Goal: Check status: Check status

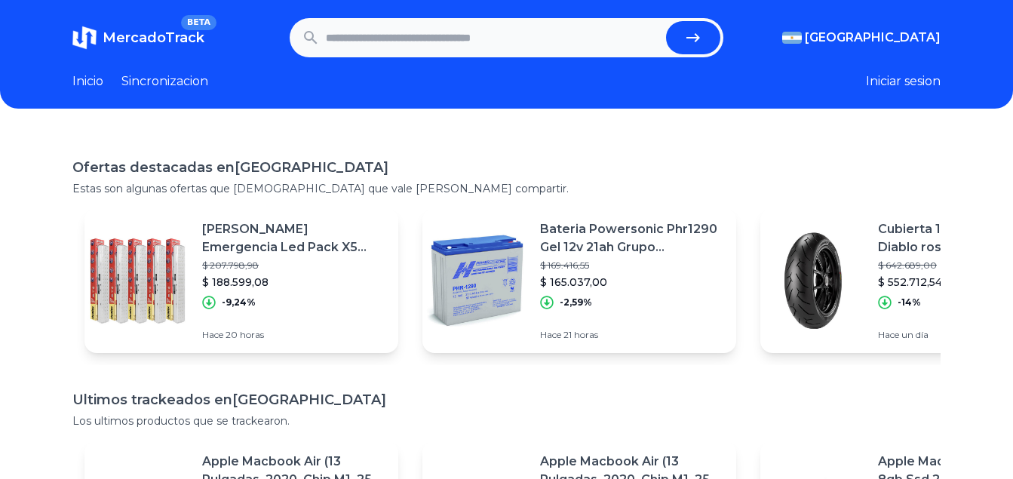
click at [522, 50] on input "text" at bounding box center [493, 37] width 335 height 33
paste input "**********"
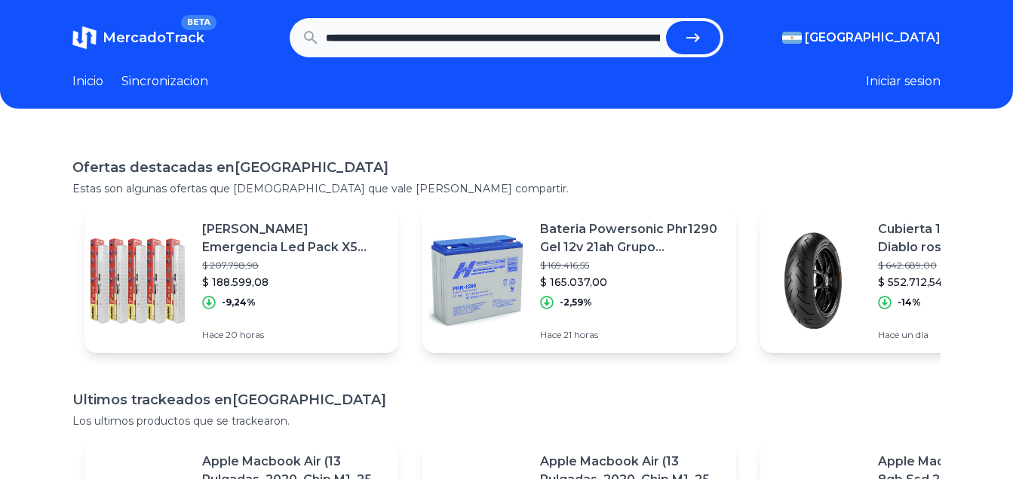
scroll to position [0, 849]
click at [703, 38] on icon "submit" at bounding box center [700, 37] width 14 height 9
type input "**********"
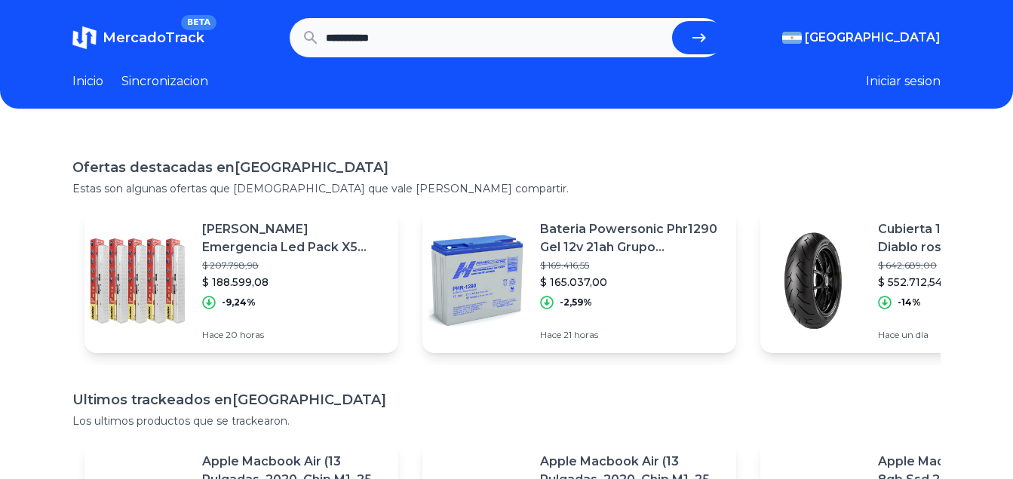
scroll to position [0, 0]
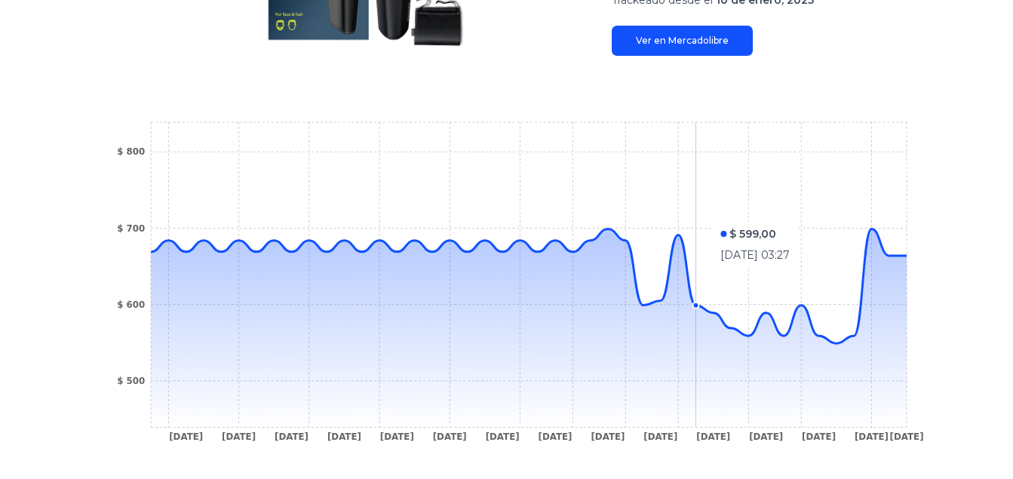
scroll to position [453, 0]
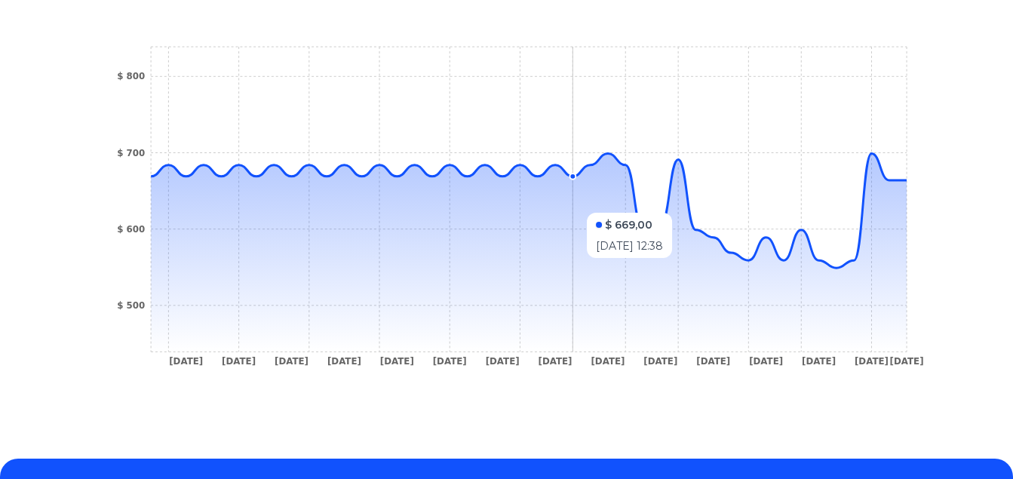
drag, startPoint x: 910, startPoint y: 196, endPoint x: 576, endPoint y: 205, distance: 334.3
click at [576, 205] on icon at bounding box center [529, 252] width 756 height 198
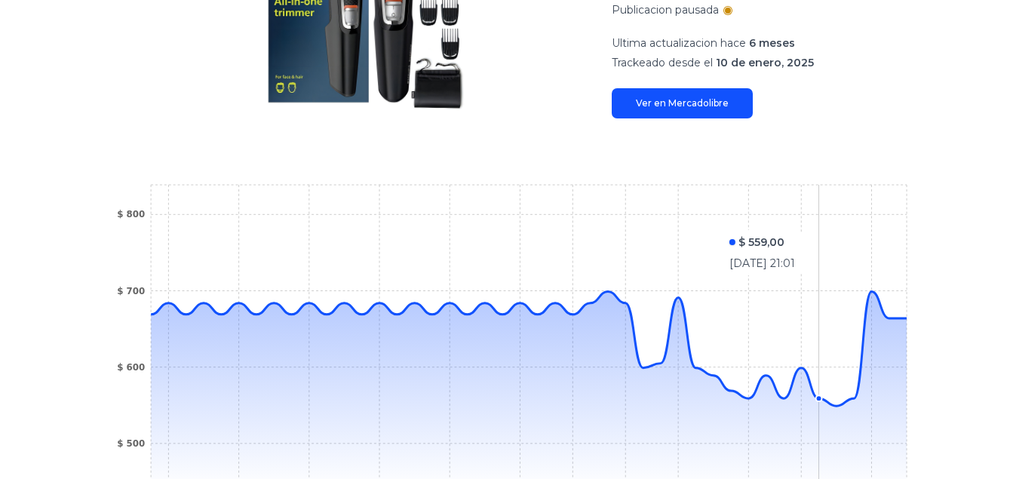
scroll to position [321, 0]
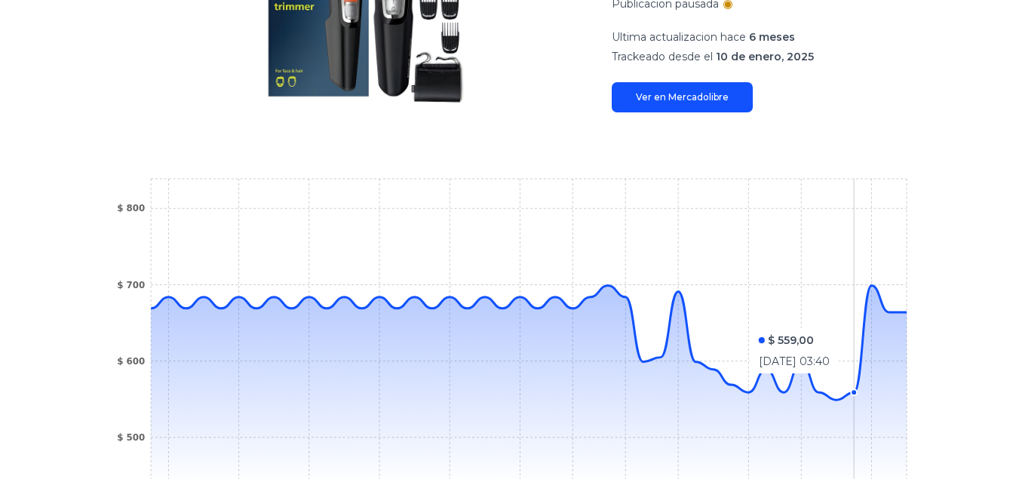
drag, startPoint x: 904, startPoint y: 318, endPoint x: 840, endPoint y: 323, distance: 64.3
click at [840, 323] on icon "10 Jan 25 12 Jan 25 13 Jan 25 15 Jan 25 19 Jan 25 21 Jan 25 23 Jan 25 24 Jan 25…" at bounding box center [507, 342] width 808 height 339
drag, startPoint x: 840, startPoint y: 323, endPoint x: 896, endPoint y: 334, distance: 57.0
click at [896, 334] on icon at bounding box center [529, 384] width 756 height 198
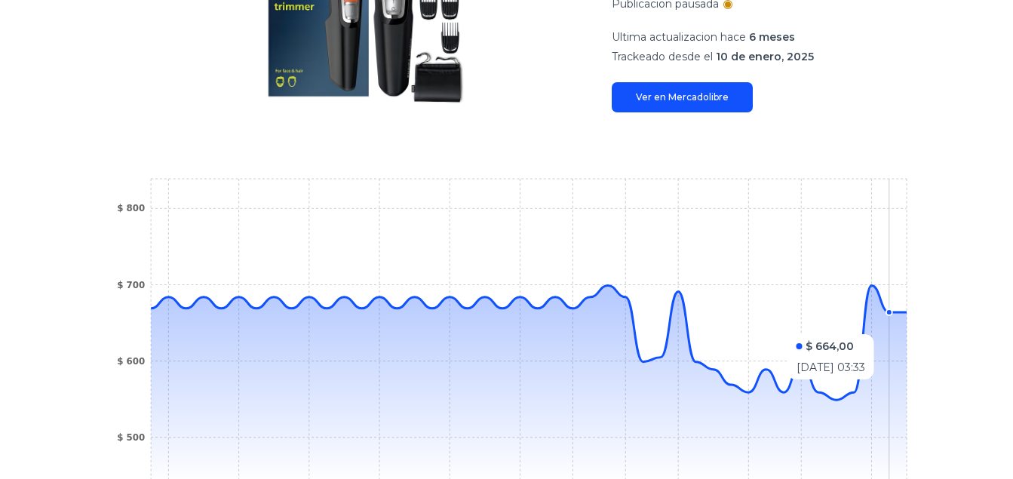
drag, startPoint x: 899, startPoint y: 327, endPoint x: 902, endPoint y: 349, distance: 22.0
click at [902, 349] on icon at bounding box center [529, 384] width 756 height 198
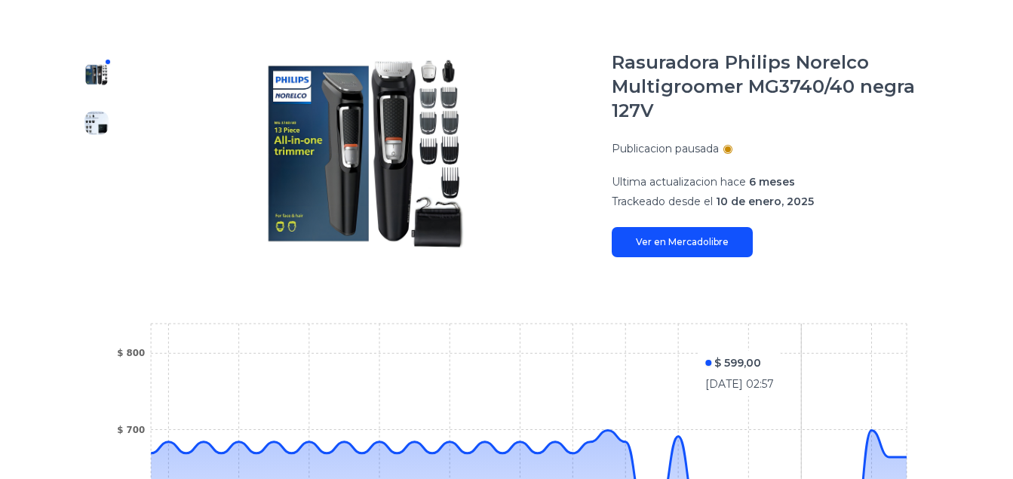
scroll to position [170, 0]
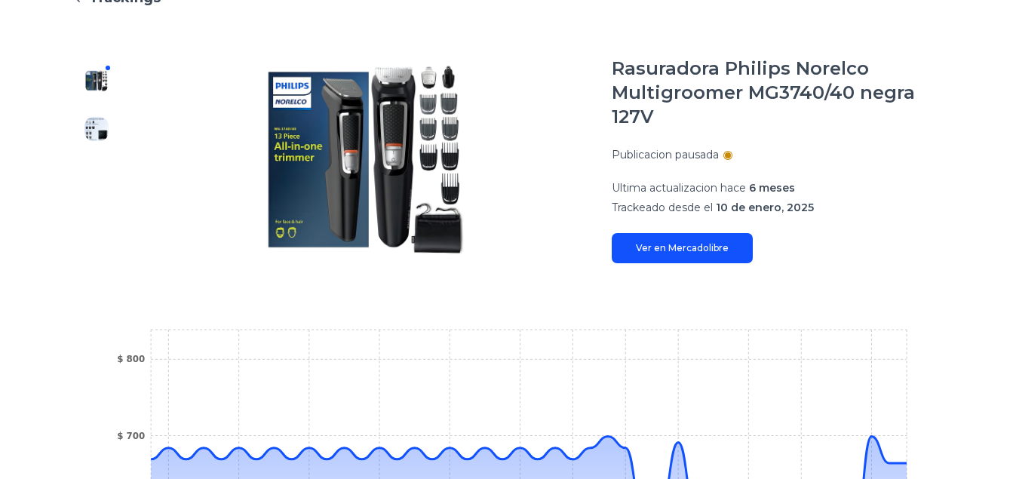
click at [717, 251] on link "Ver en Mercadolibre" at bounding box center [682, 248] width 141 height 30
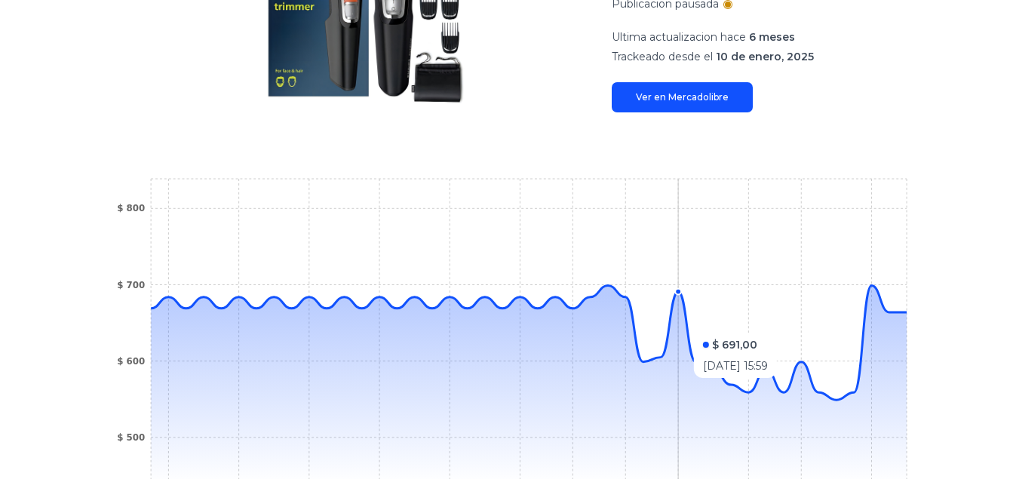
scroll to position [472, 0]
